Goal: Transaction & Acquisition: Download file/media

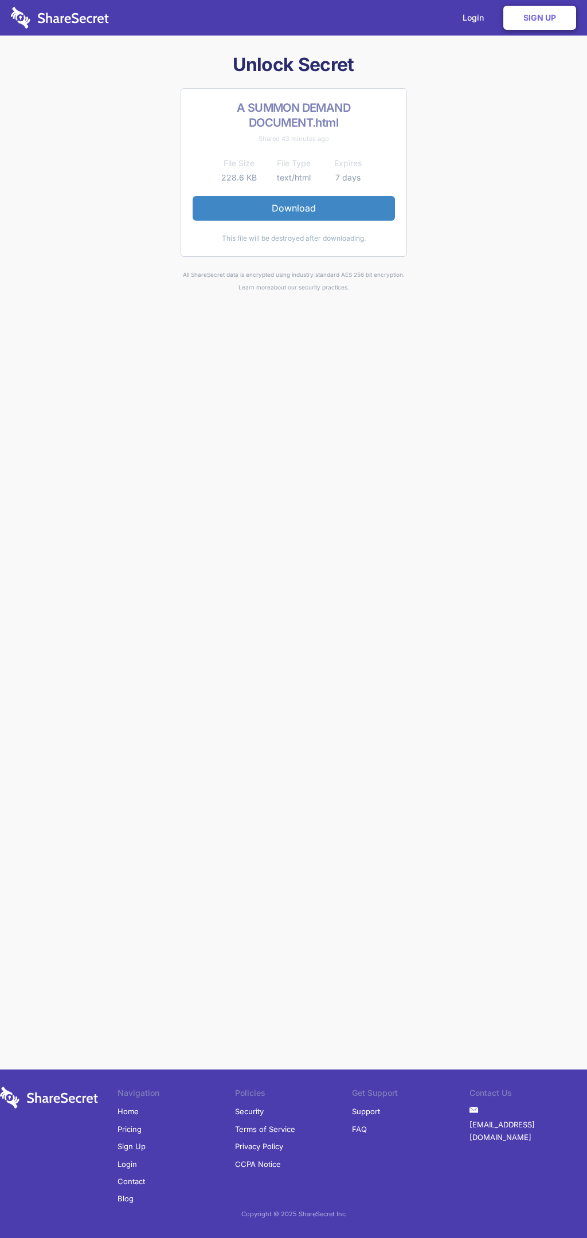
click at [293, 208] on link "Download" at bounding box center [294, 208] width 202 height 24
